Goal: Task Accomplishment & Management: Complete application form

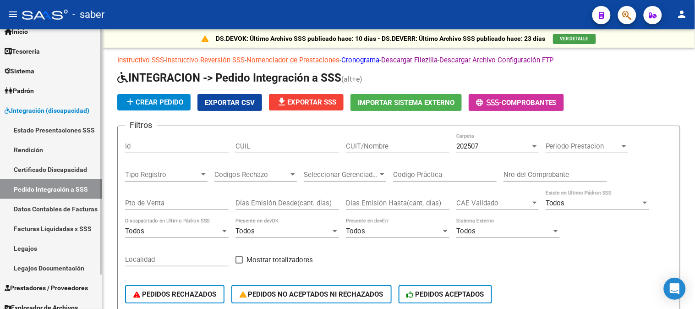
scroll to position [39, 0]
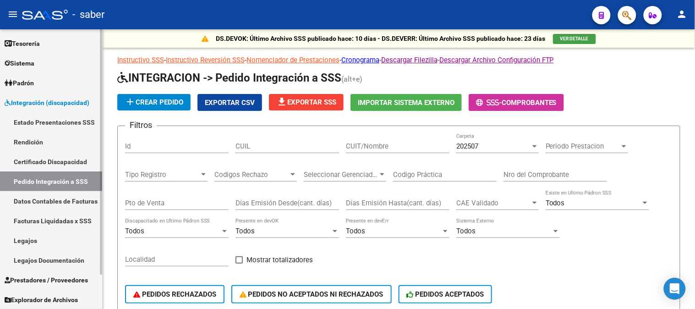
click at [42, 278] on span "Prestadores / Proveedores" at bounding box center [46, 280] width 83 height 10
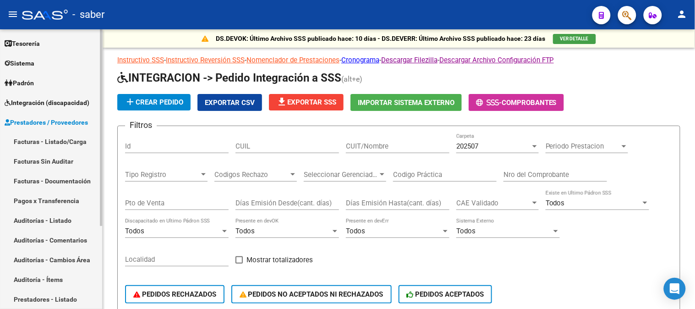
click at [55, 141] on link "Facturas - Listado/Carga" at bounding box center [51, 142] width 102 height 20
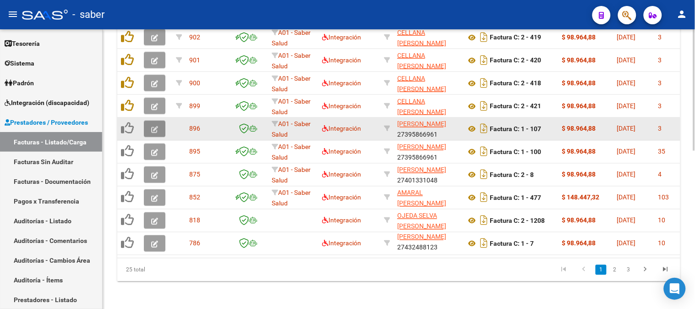
click at [158, 127] on button "button" at bounding box center [155, 128] width 22 height 16
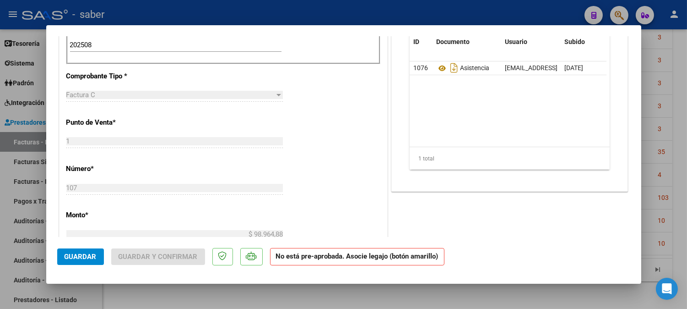
scroll to position [254, 0]
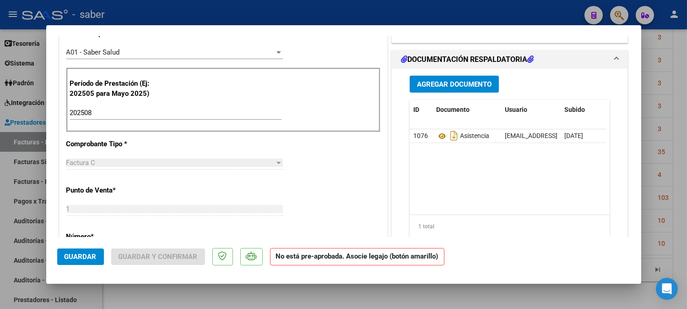
click at [679, 130] on div at bounding box center [343, 154] width 687 height 309
type input "$ 0,00"
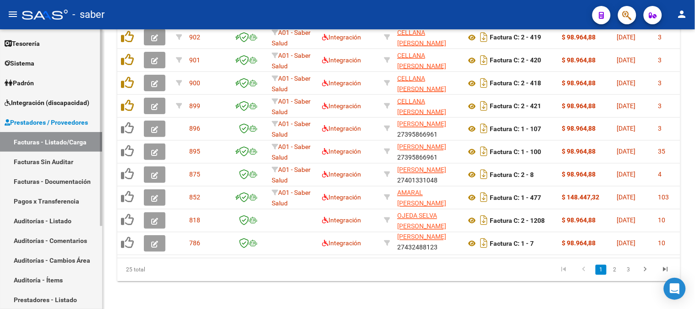
scroll to position [0, 0]
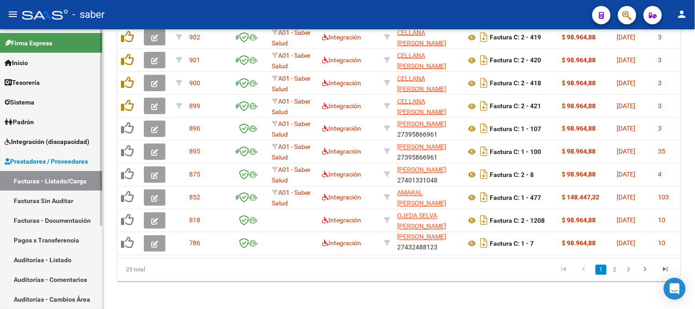
click at [54, 139] on span "Integración (discapacidad)" at bounding box center [47, 141] width 85 height 10
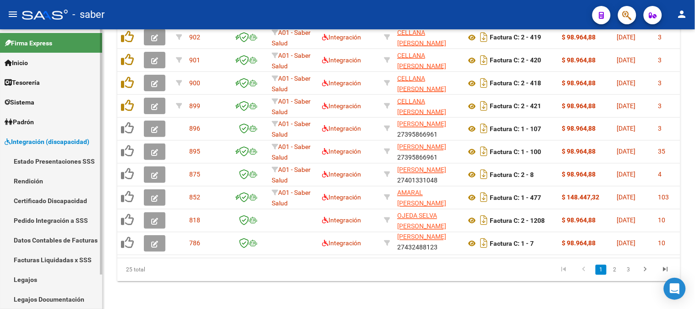
scroll to position [39, 0]
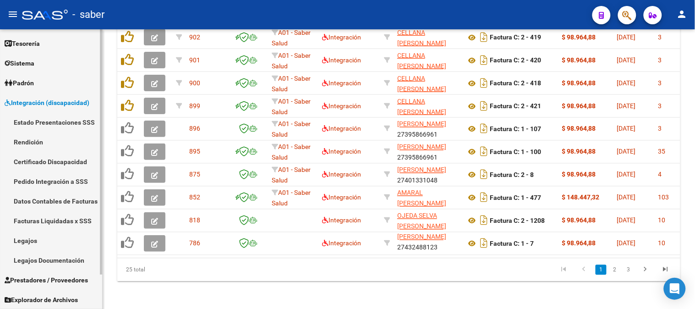
click at [52, 285] on link "Prestadores / Proveedores" at bounding box center [51, 280] width 102 height 20
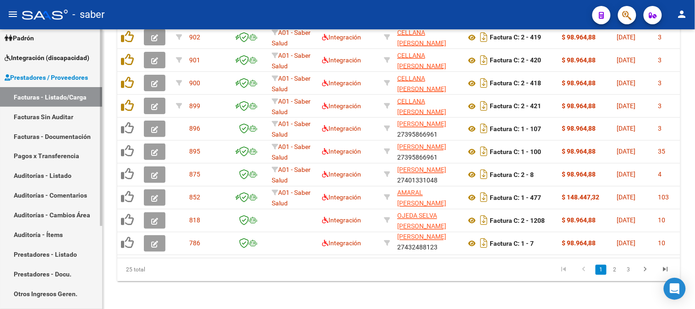
scroll to position [118, 0]
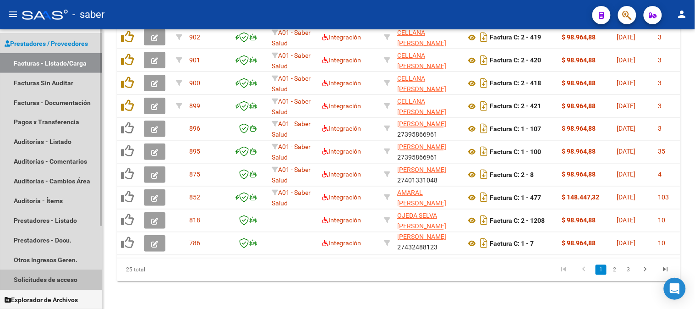
click at [41, 273] on link "Solicitudes de acceso" at bounding box center [51, 280] width 102 height 20
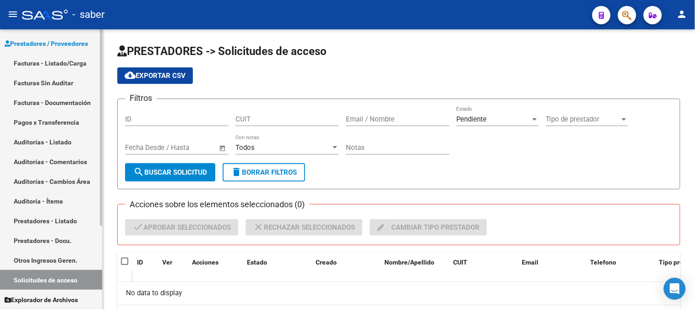
click at [51, 69] on link "Facturas - Listado/Carga" at bounding box center [51, 63] width 102 height 20
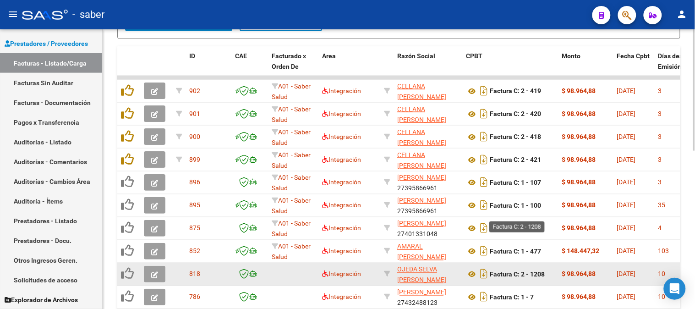
scroll to position [364, 0]
